Goal: Communication & Community: Share content

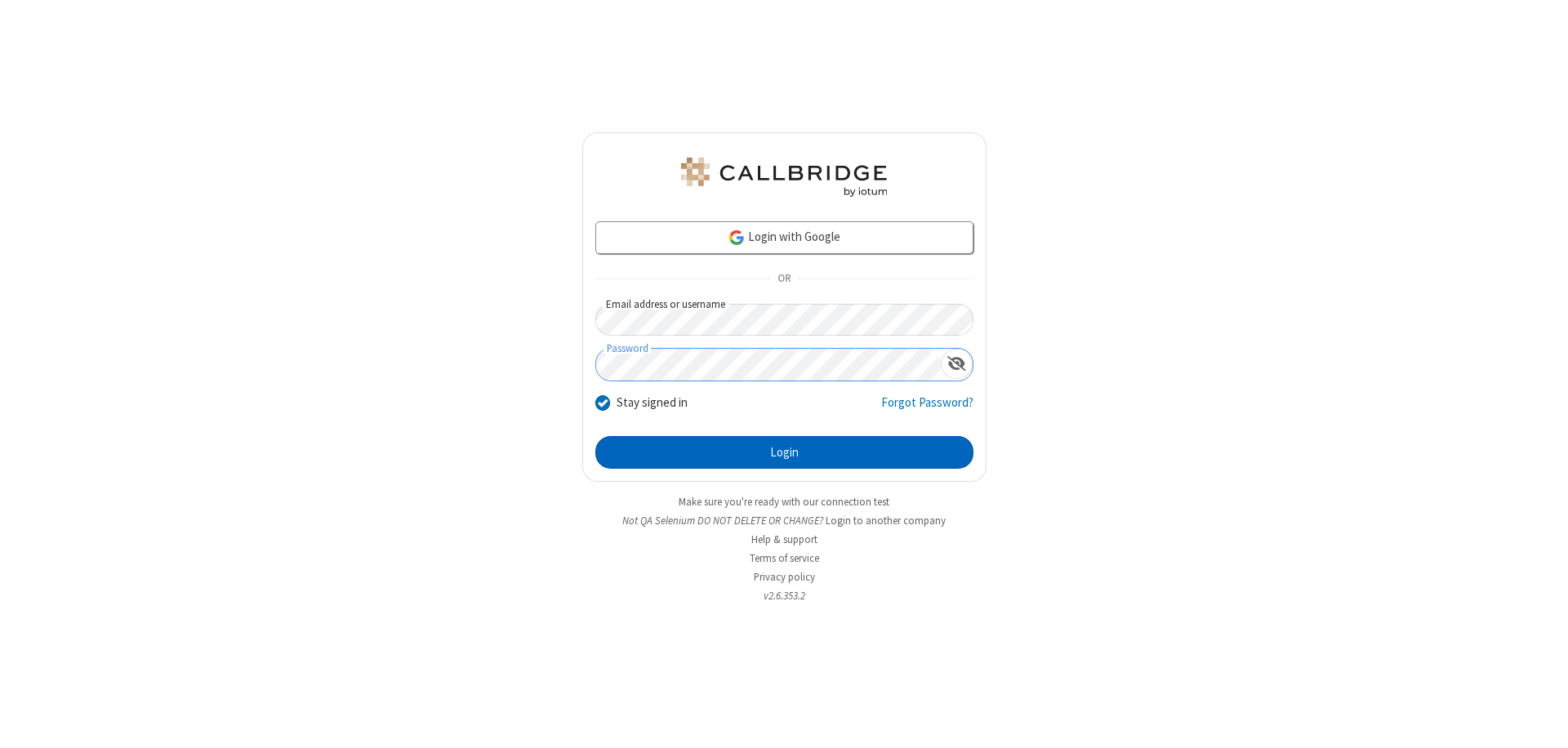
click at [784, 452] on button "Login" at bounding box center [784, 452] width 378 height 33
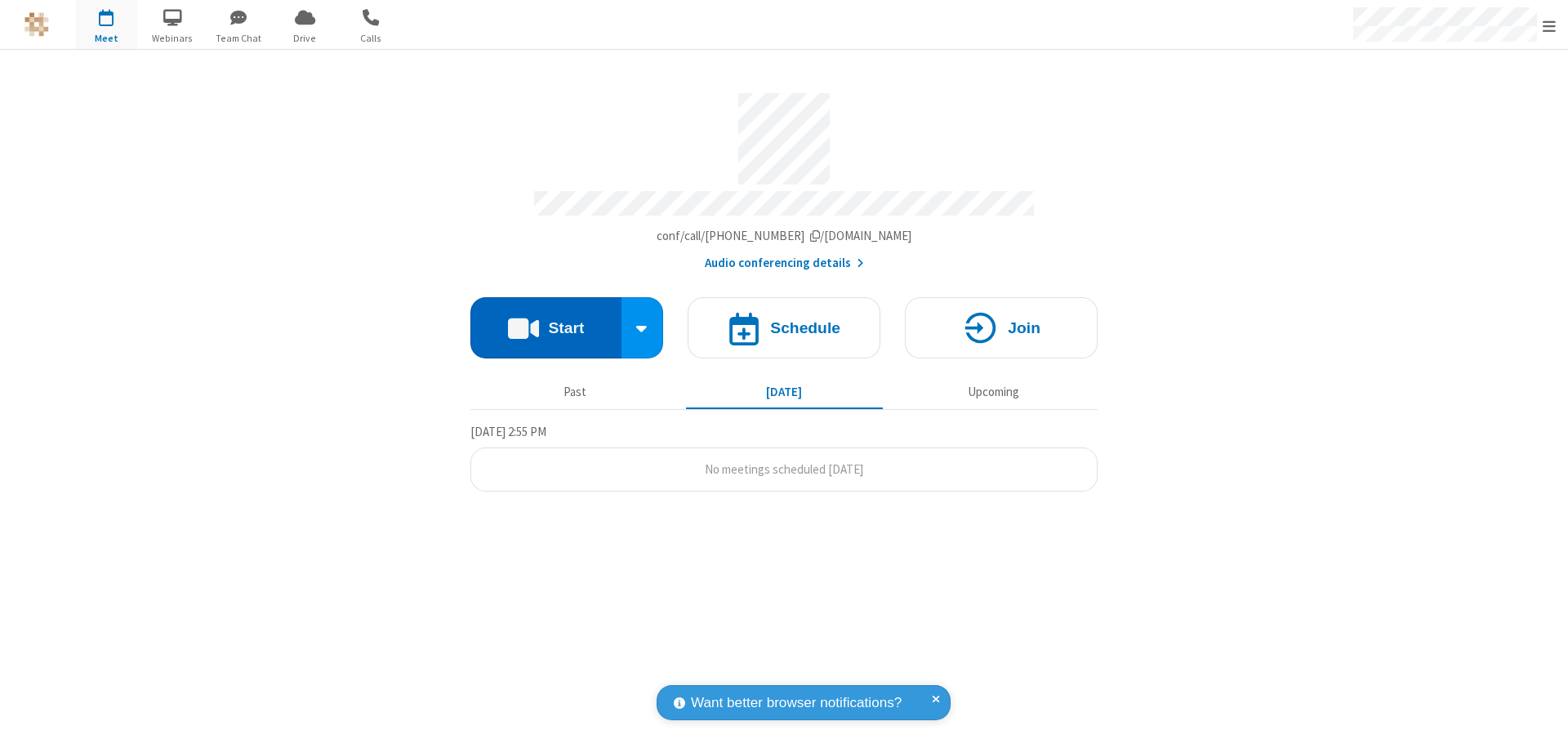
click at [546, 320] on button "Start" at bounding box center [546, 328] width 151 height 61
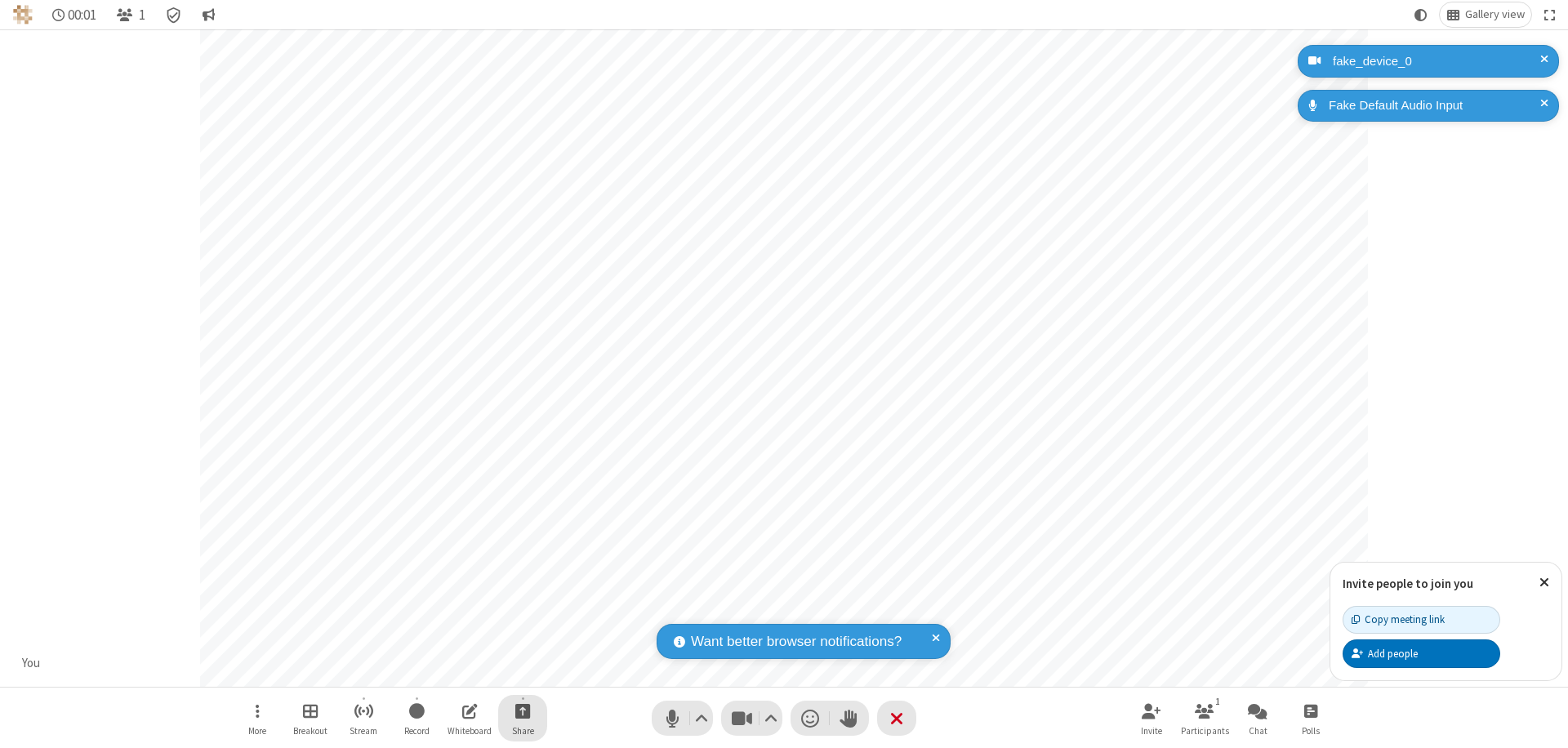
click at [523, 710] on span "Start sharing" at bounding box center [523, 710] width 16 height 20
click at [522, 611] on span "Share additional camera" at bounding box center [532, 613] width 121 height 14
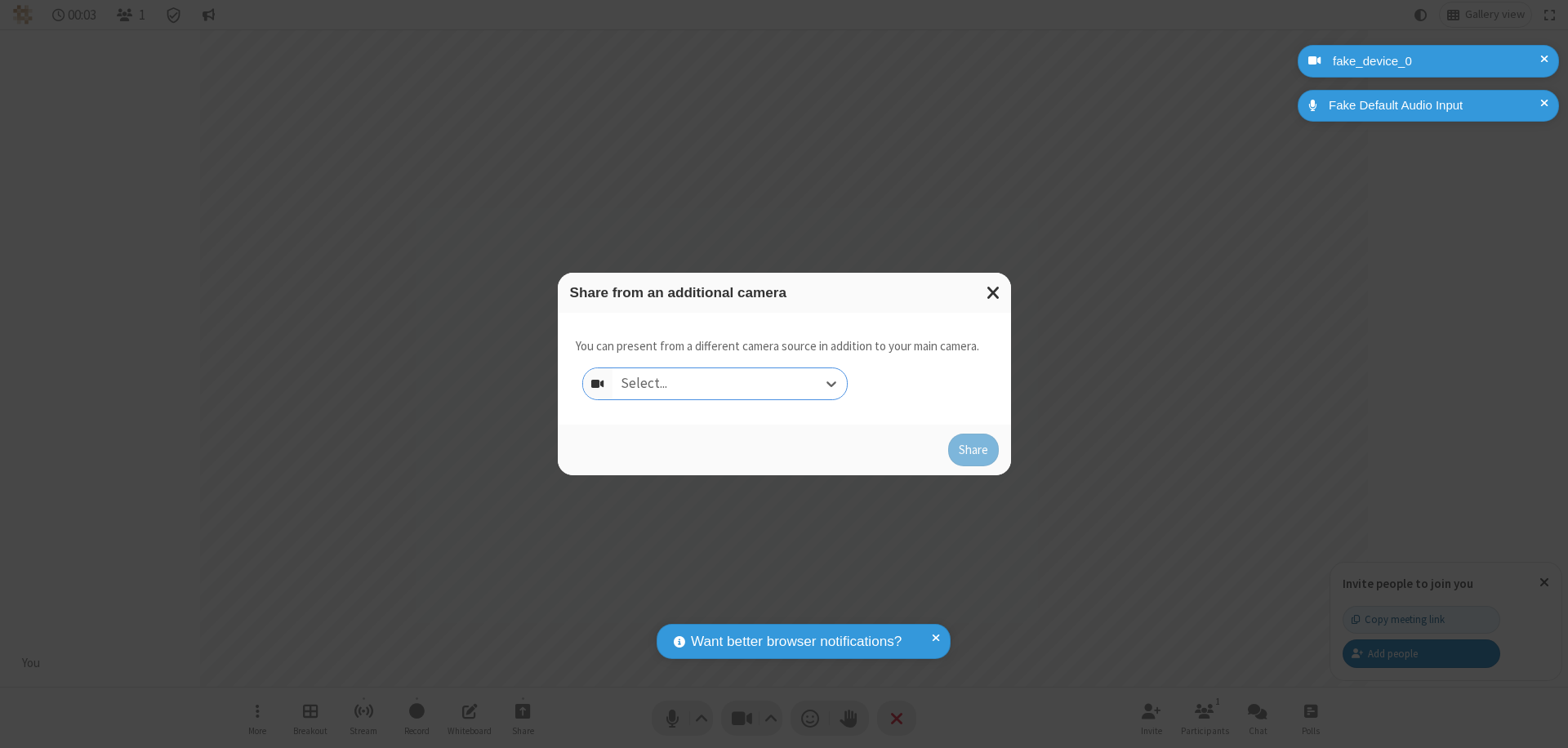
click at [729, 384] on div "Select..." at bounding box center [730, 384] width 234 height 31
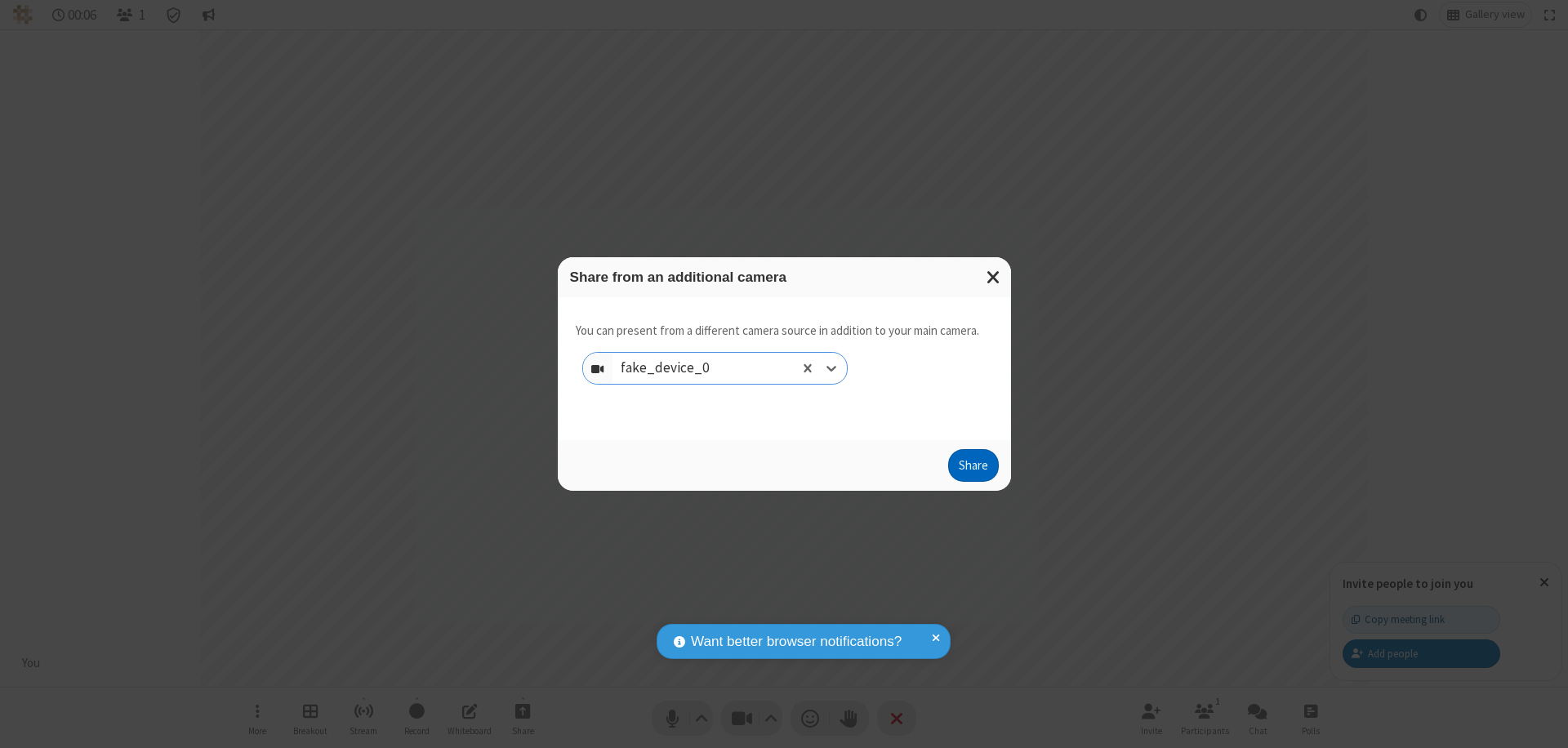
click at [973, 469] on button "Share" at bounding box center [973, 465] width 50 height 33
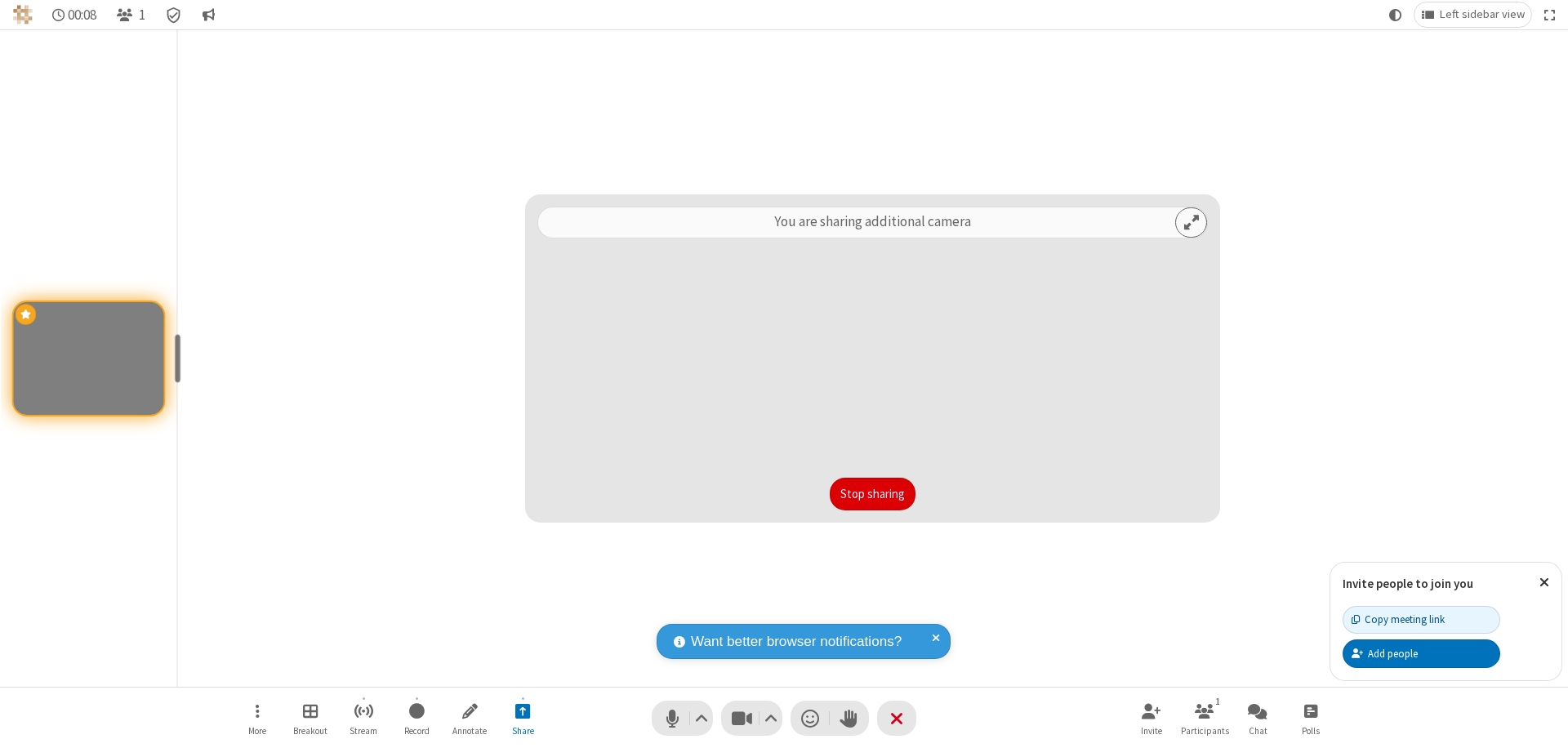
click at [872, 493] on button "Stop sharing" at bounding box center [873, 494] width 86 height 33
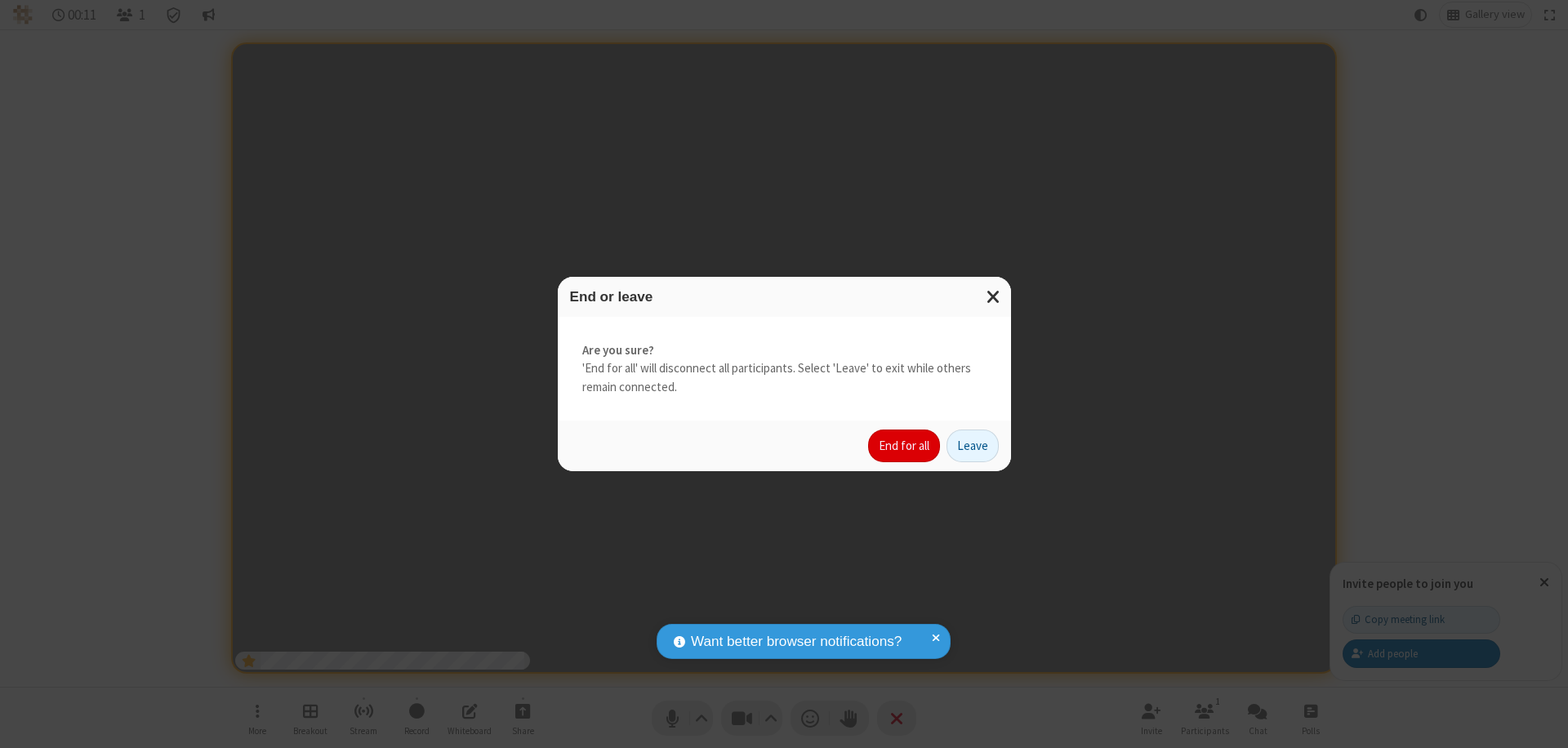
click at [905, 446] on button "End for all" at bounding box center [904, 446] width 71 height 33
